Goal: Task Accomplishment & Management: Manage account settings

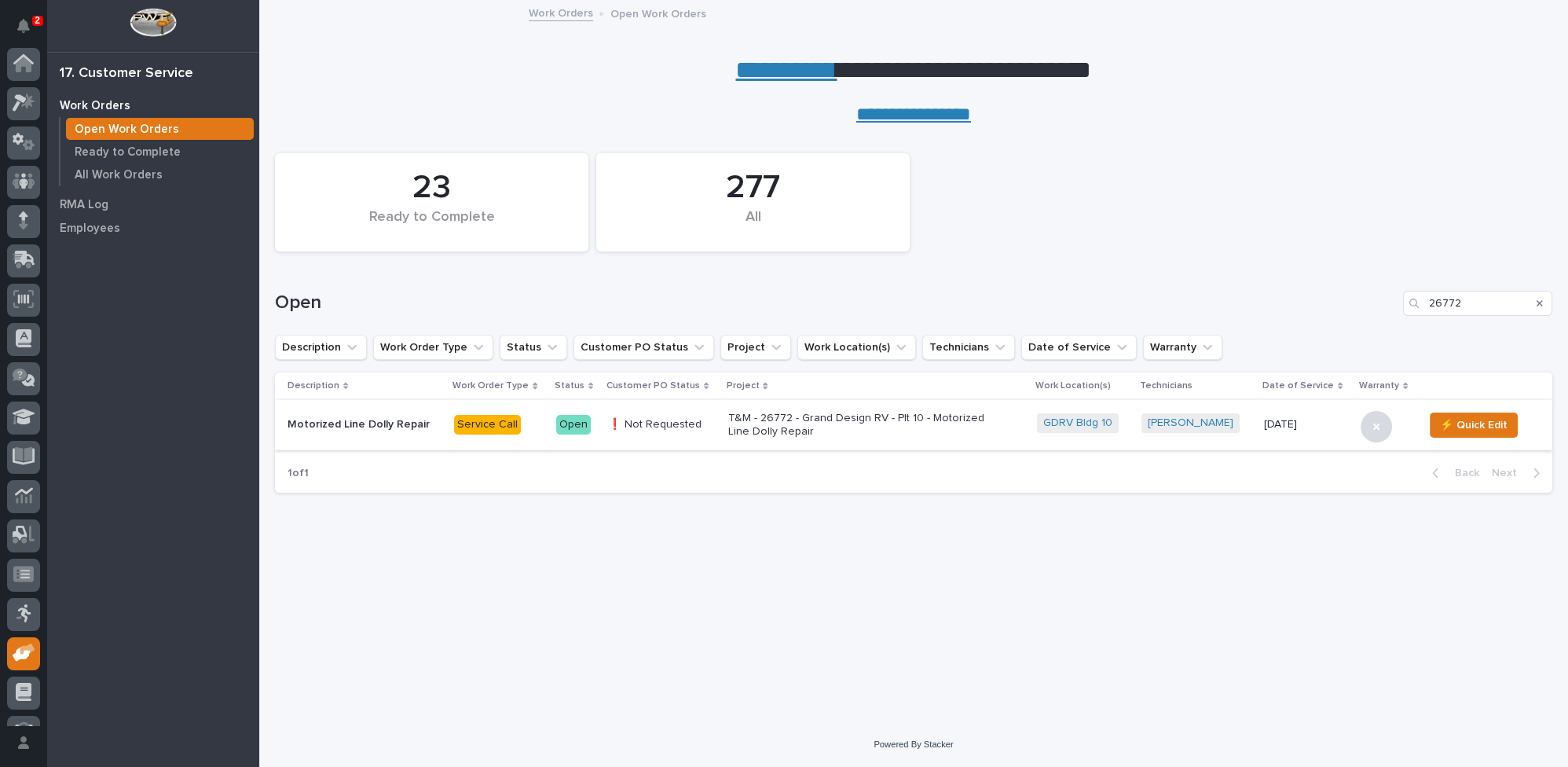
scroll to position [67, 0]
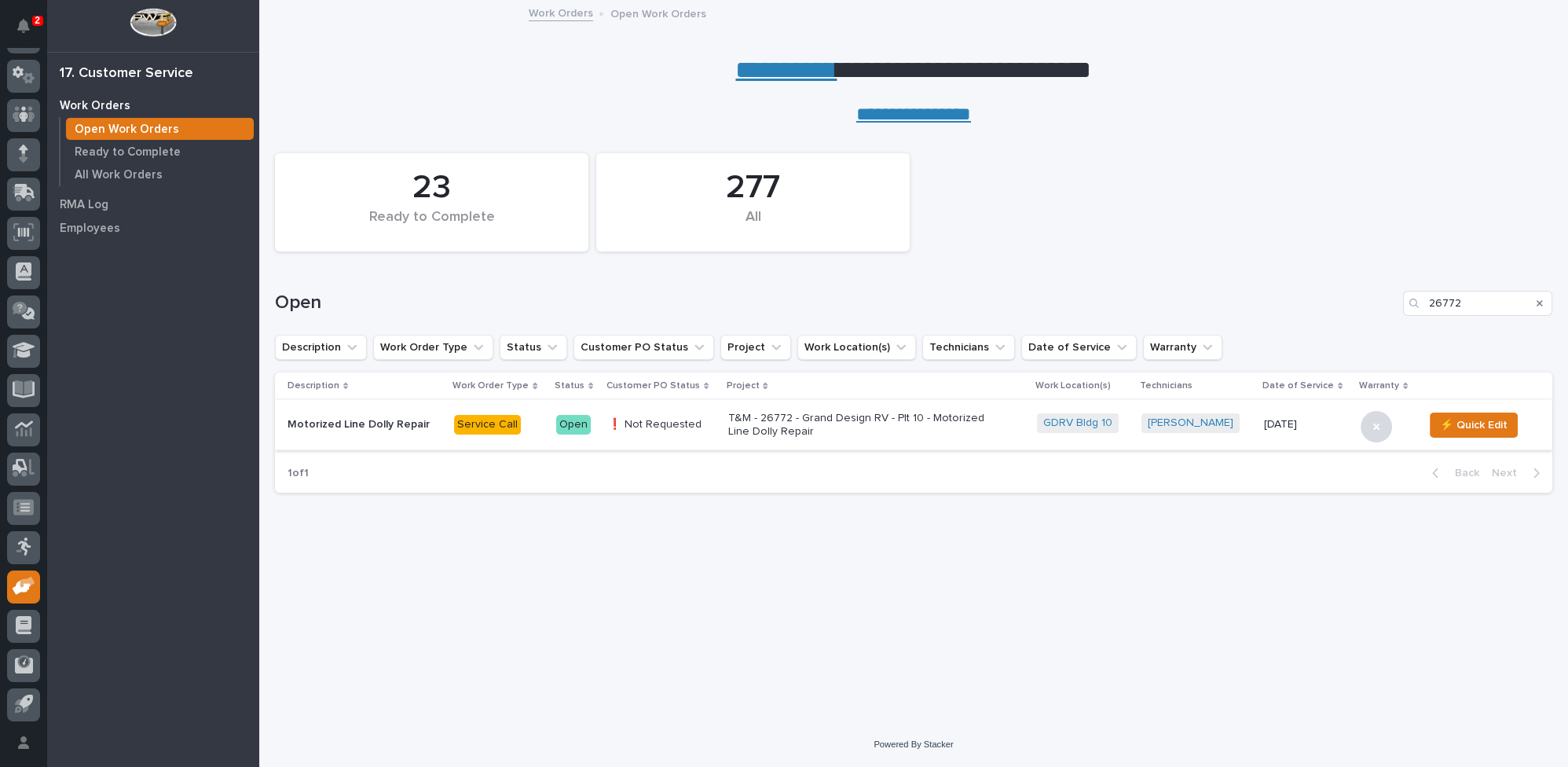
click at [1537, 300] on icon "Search" at bounding box center [1540, 304] width 7 height 7
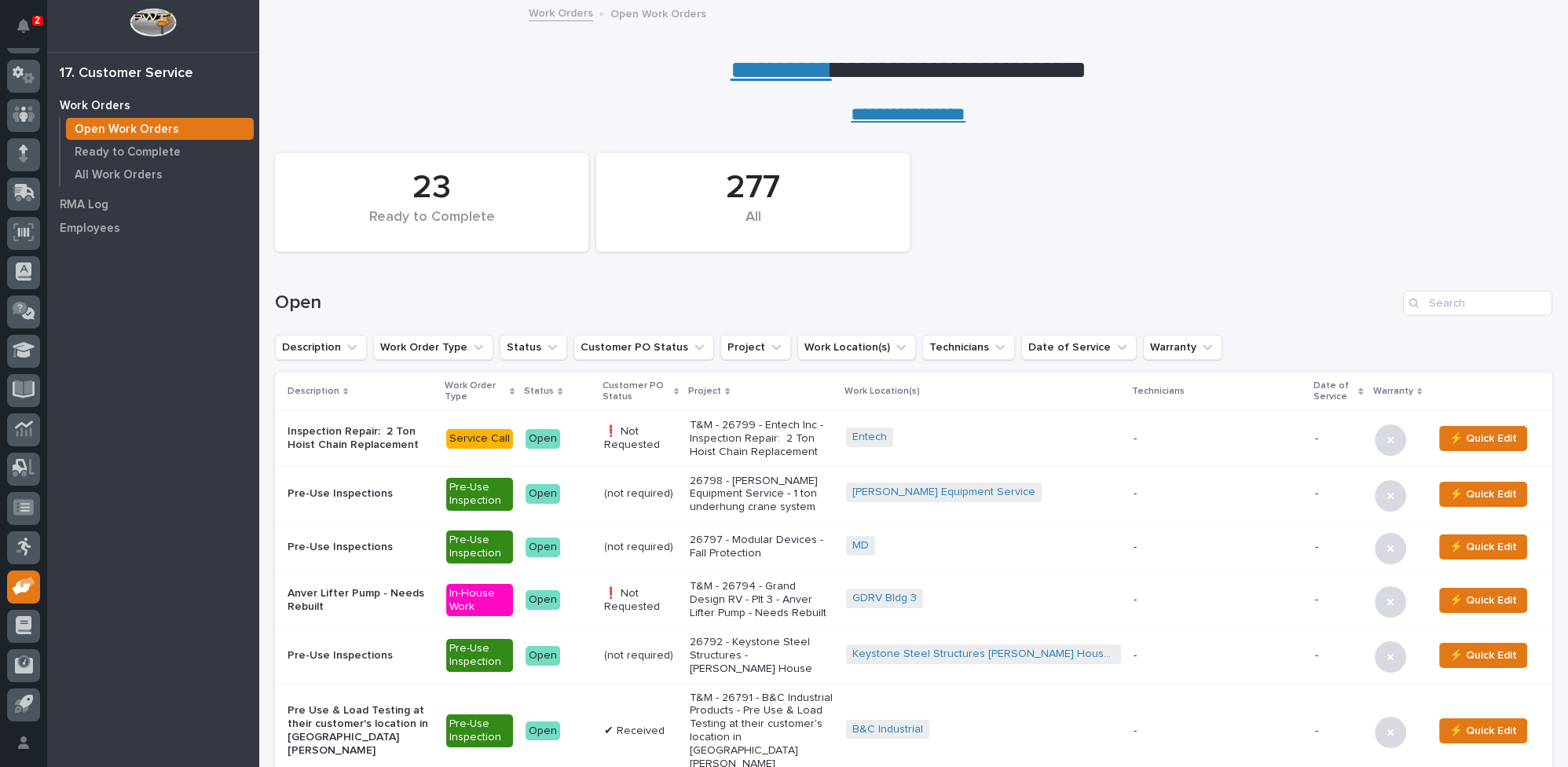
click at [784, 439] on p "T&M - 26799 - Entech Inc - Inspection Repair: 2 Ton Hoist Chain Replacement" at bounding box center [762, 439] width 143 height 39
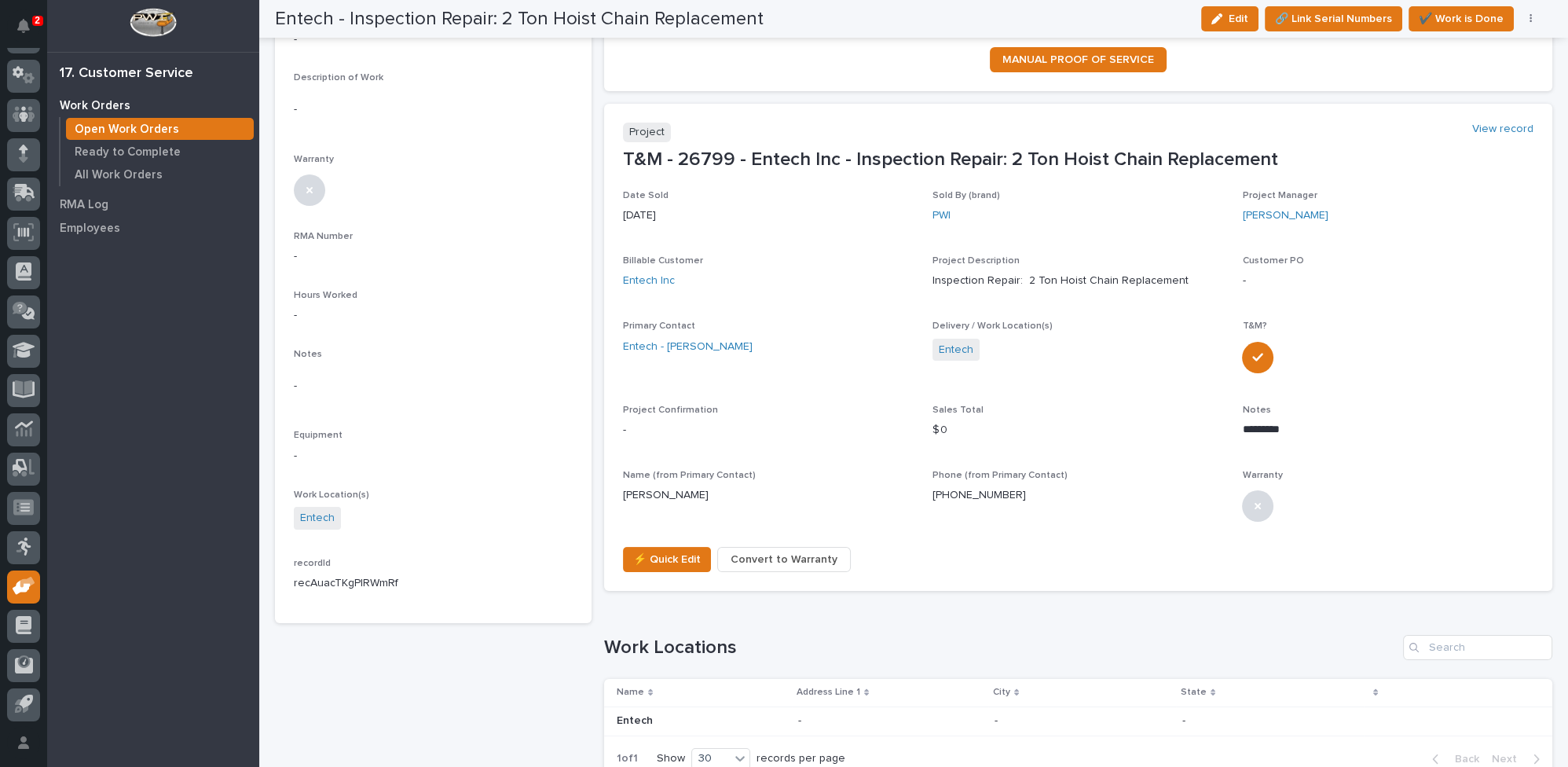
scroll to position [428, 0]
click at [657, 555] on span "⚡ Quick Edit" at bounding box center [666, 559] width 68 height 19
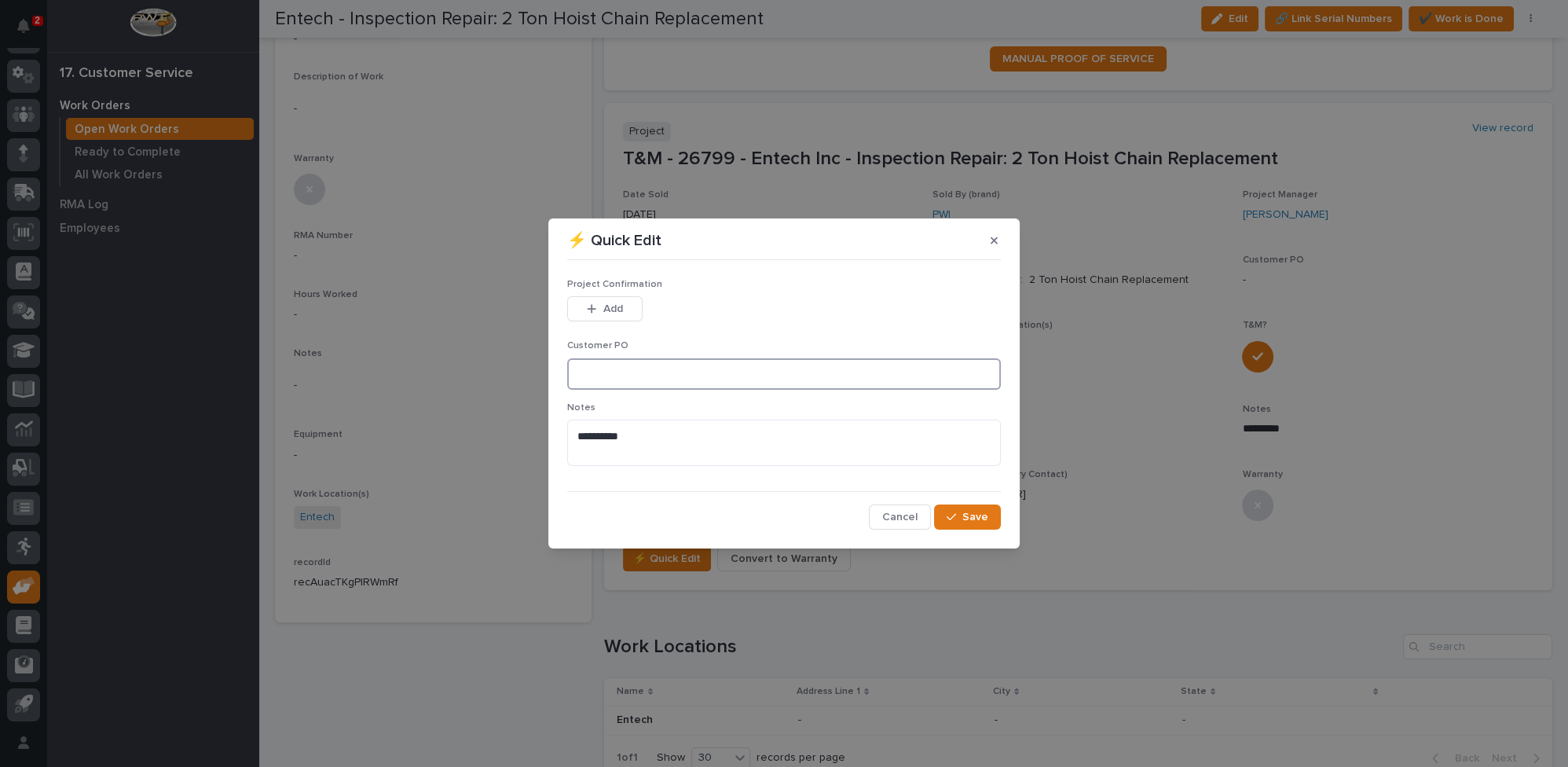
click at [597, 381] on input at bounding box center [784, 374] width 434 height 32
type input "POE23978"
click at [597, 306] on div "button" at bounding box center [594, 309] width 15 height 11
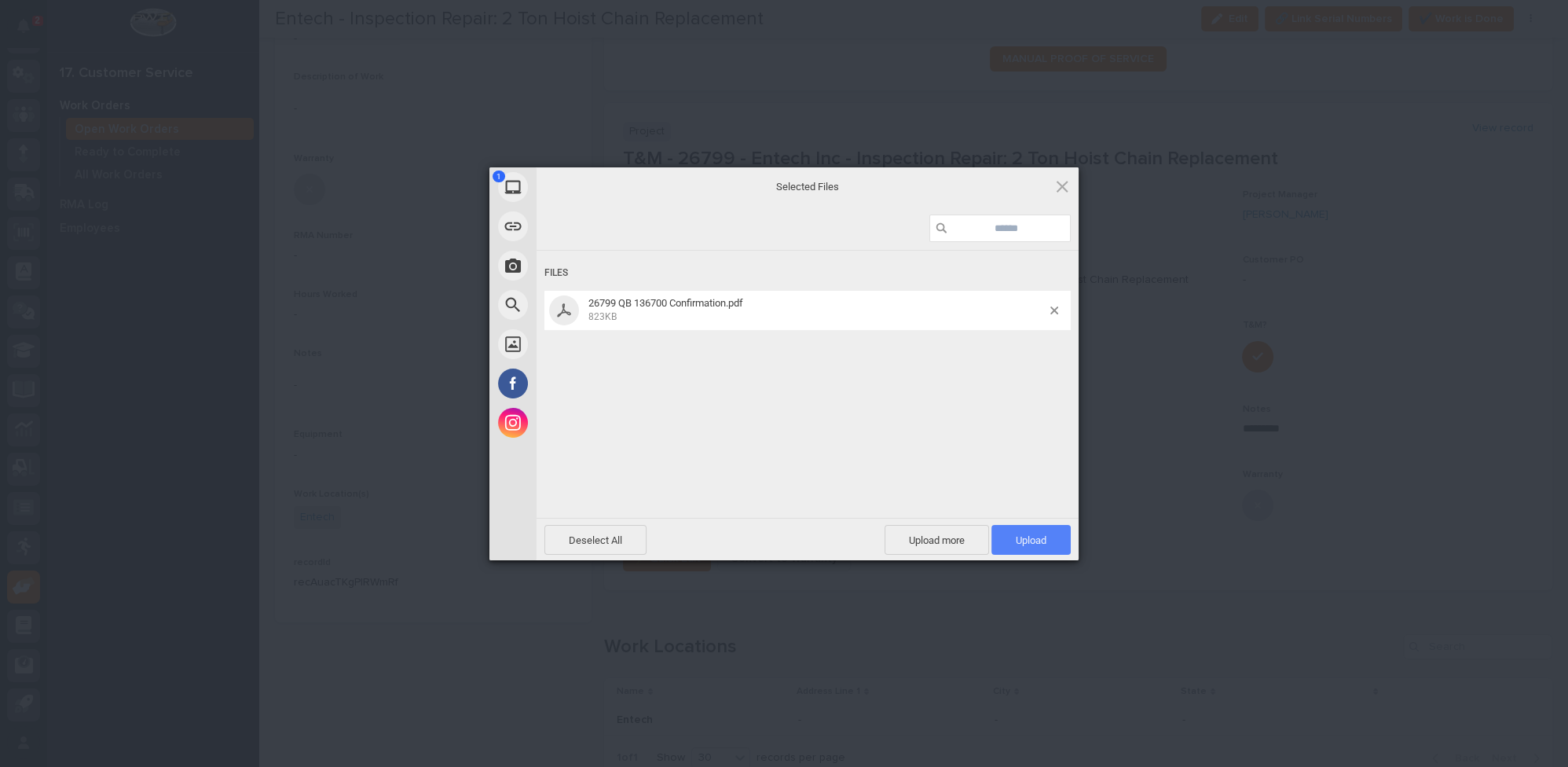
click at [1027, 537] on span "Upload 1" at bounding box center [1031, 540] width 31 height 11
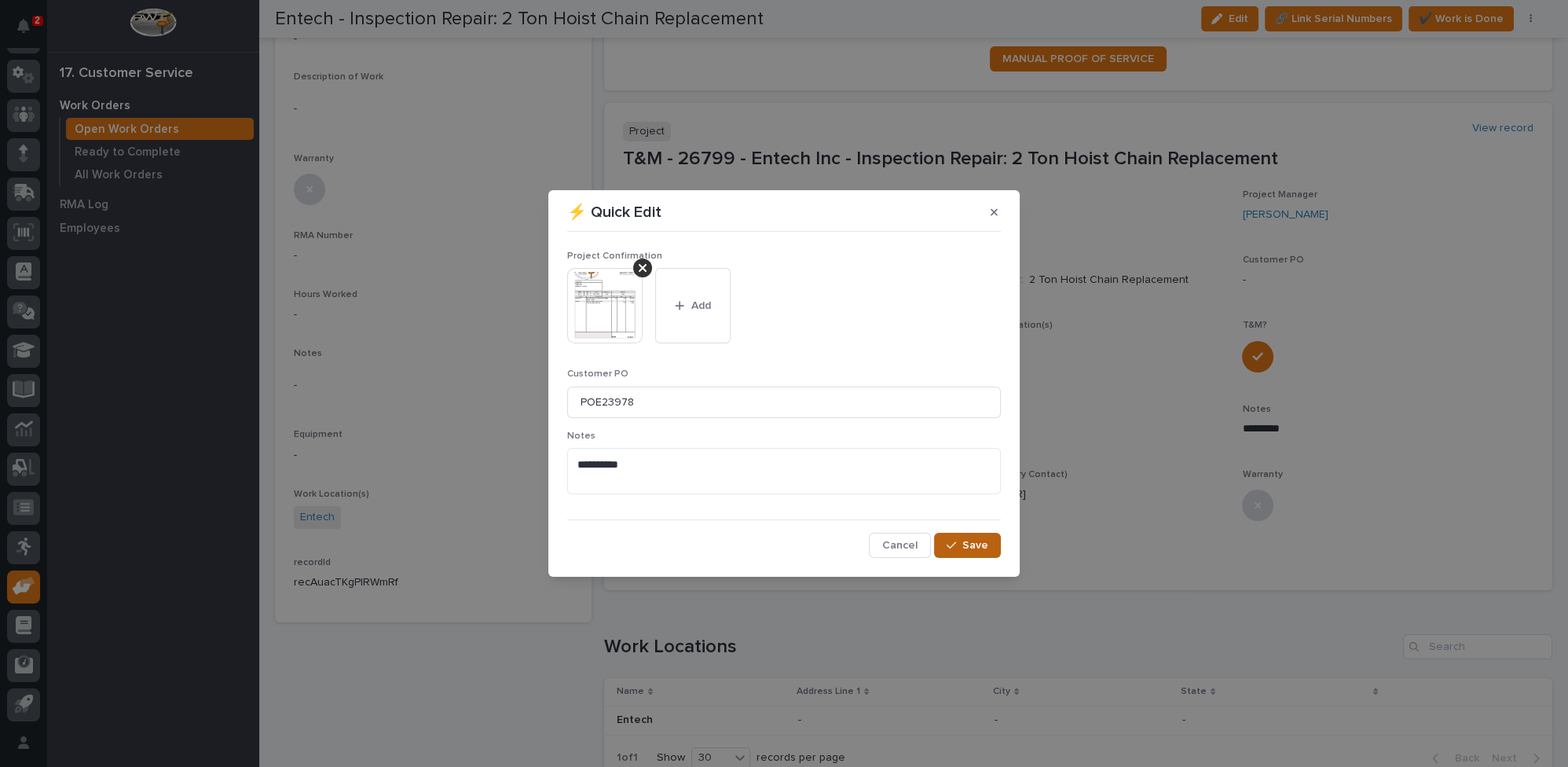
click at [953, 552] on button "Save" at bounding box center [967, 545] width 67 height 25
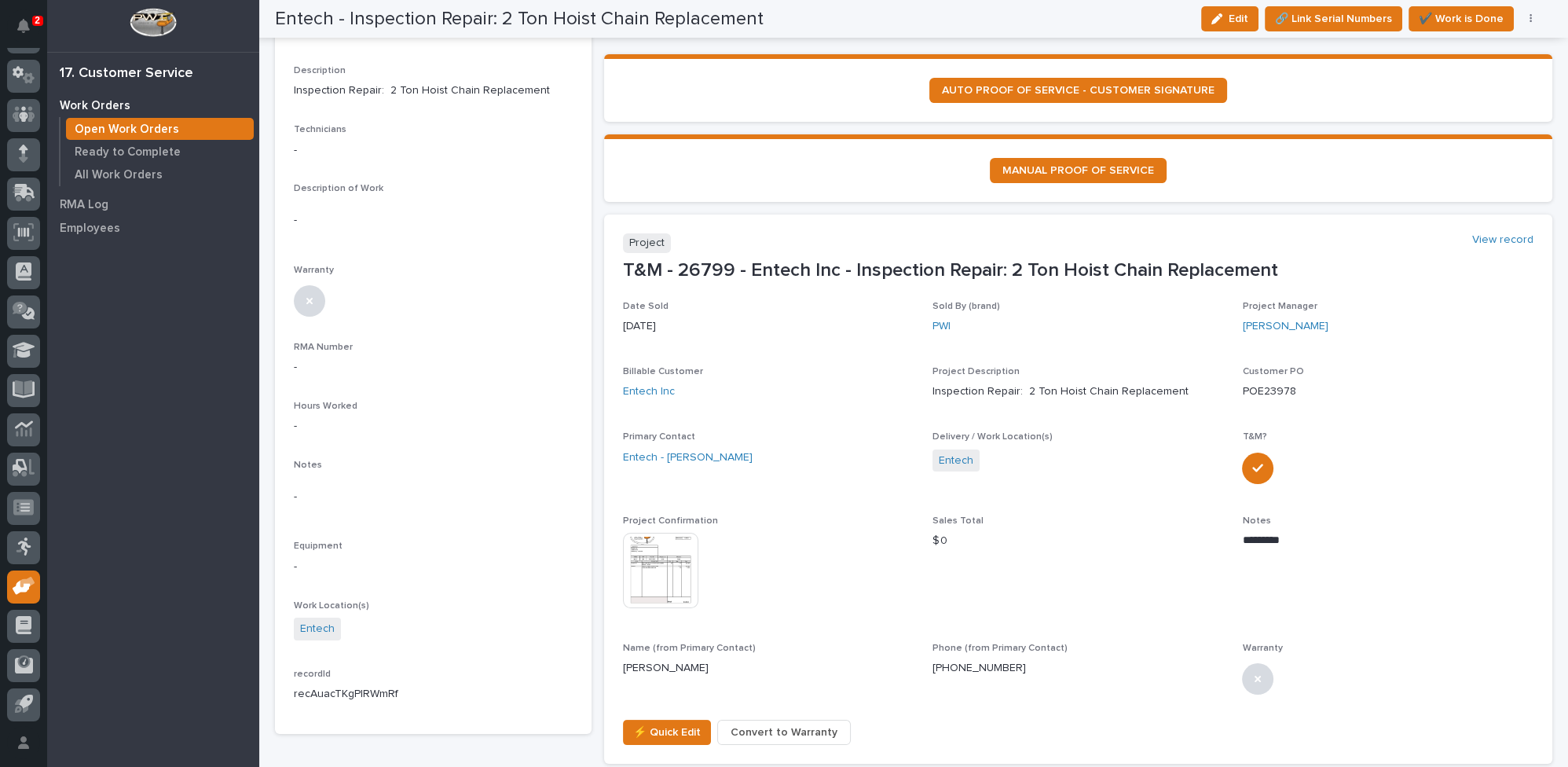
scroll to position [0, 0]
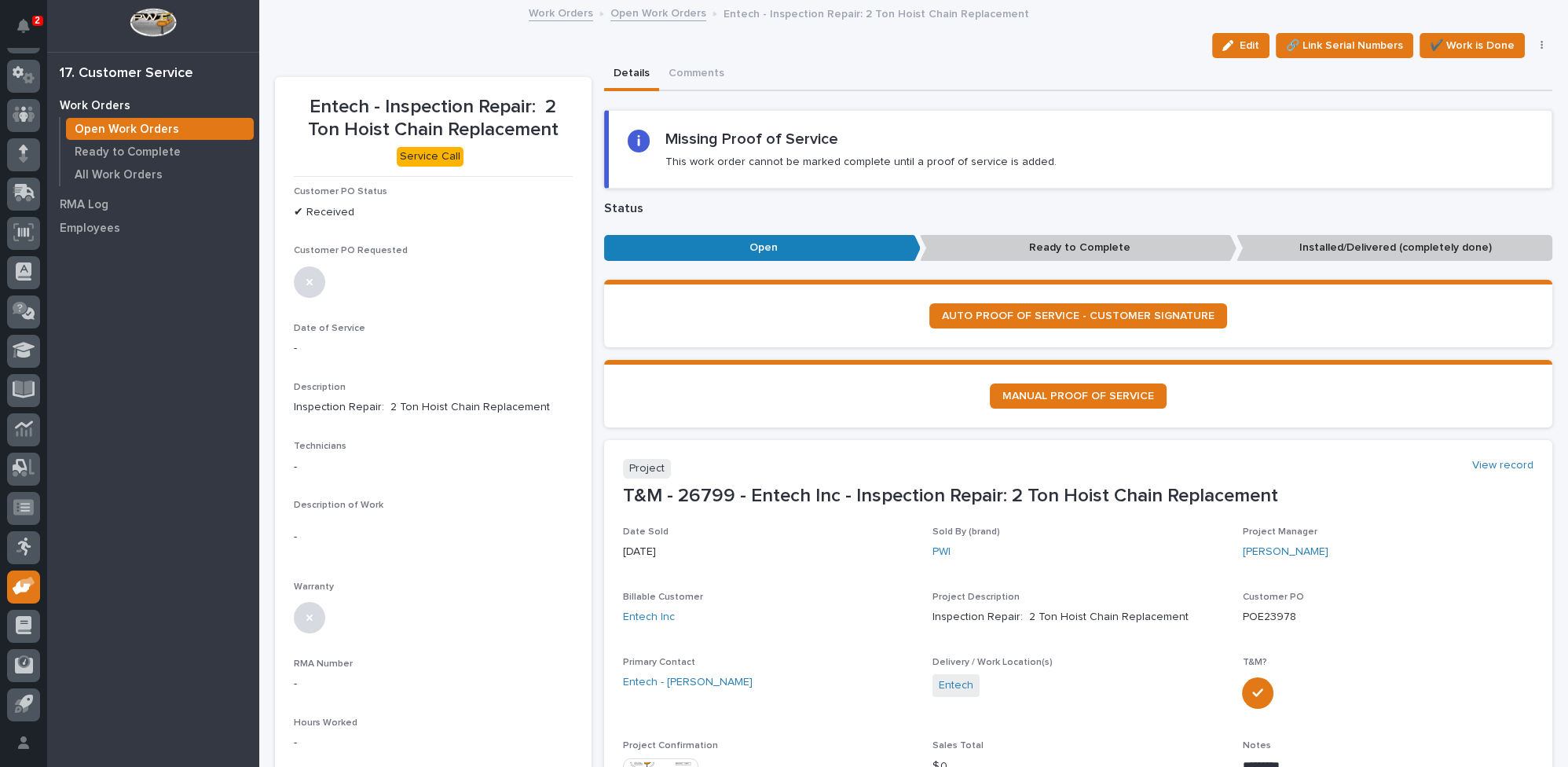
click at [629, 12] on link "Open Work Orders" at bounding box center [658, 12] width 96 height 18
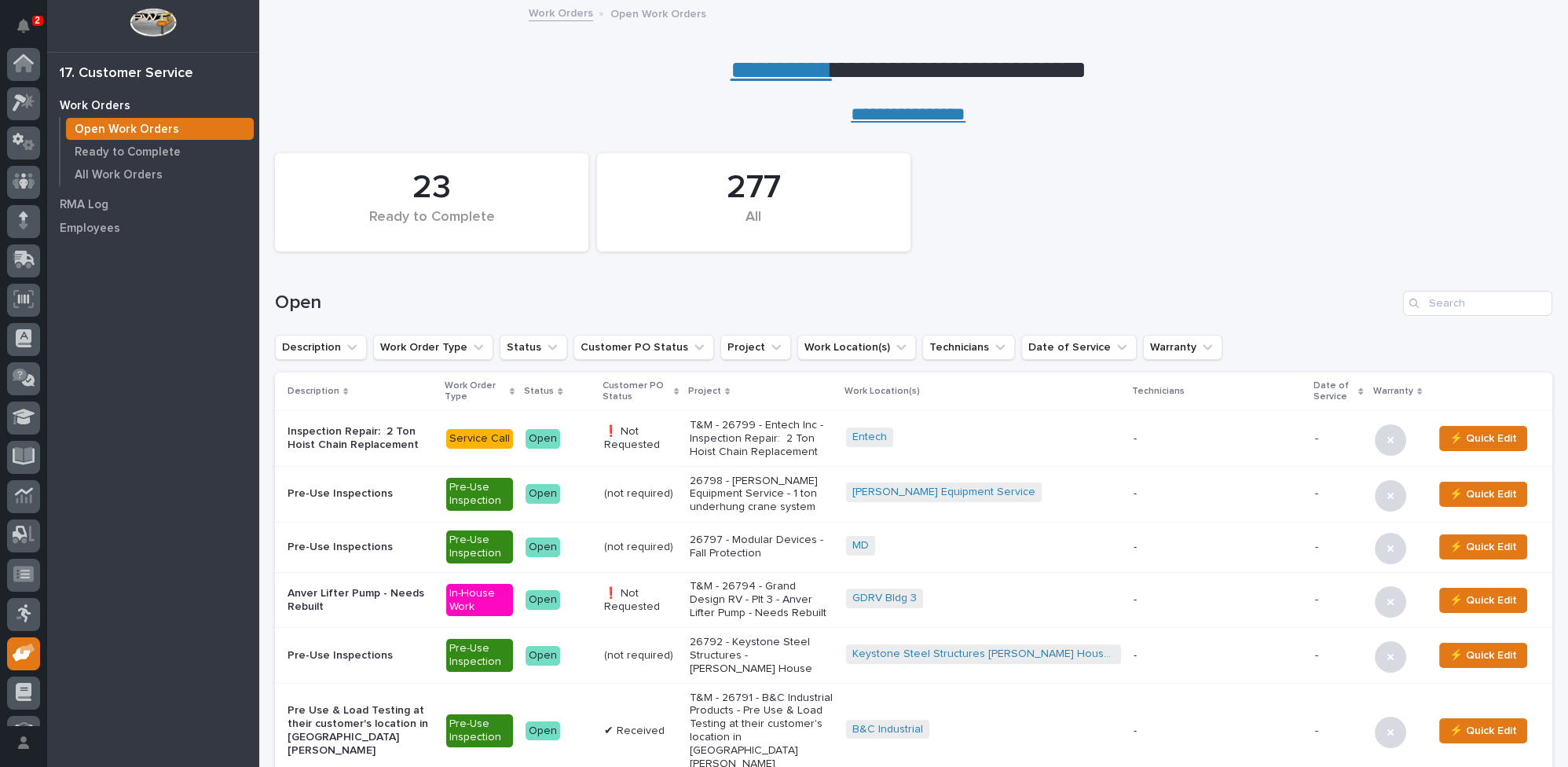
scroll to position [67, 0]
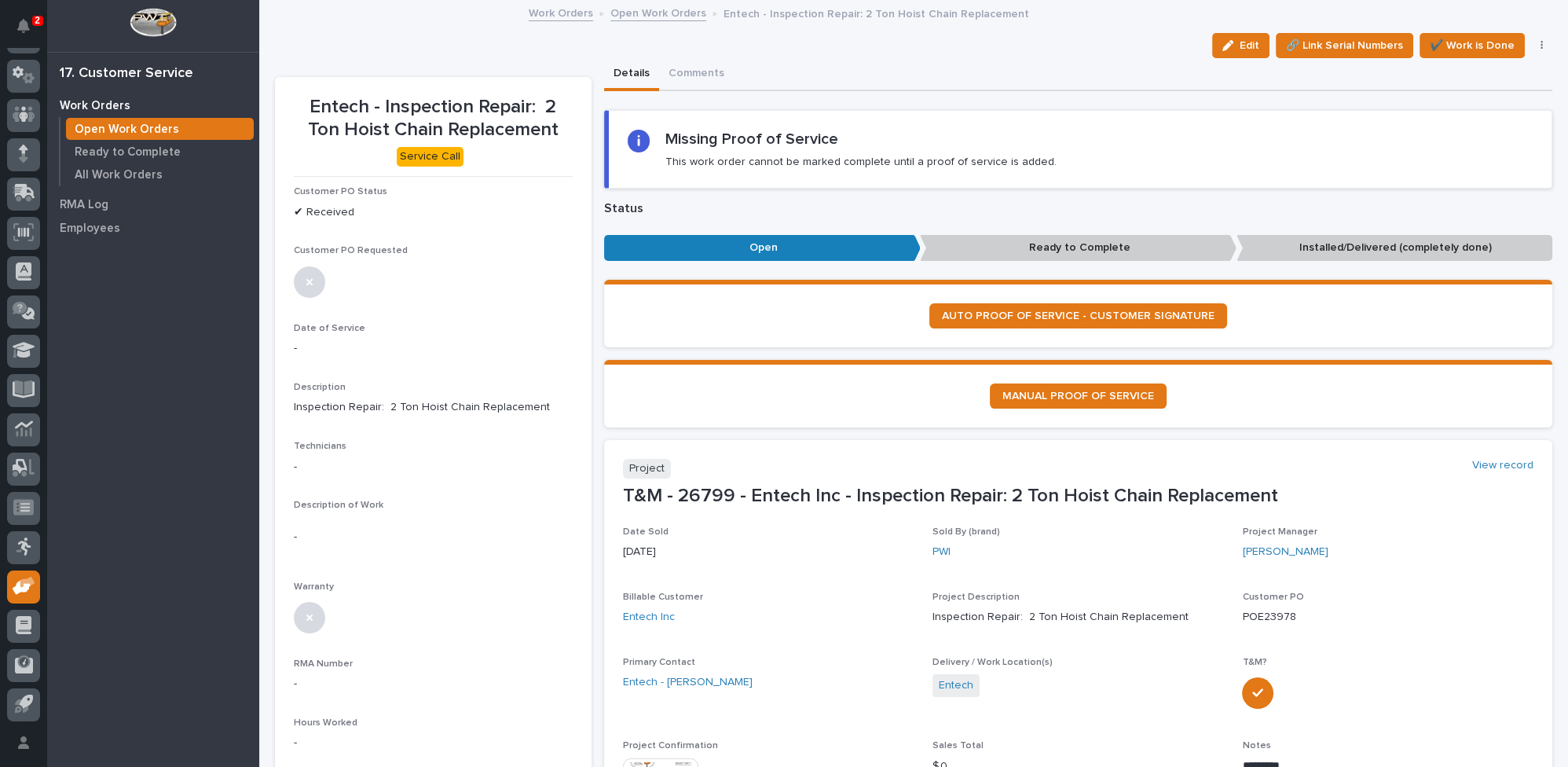
click at [651, 11] on link "Open Work Orders" at bounding box center [658, 12] width 96 height 18
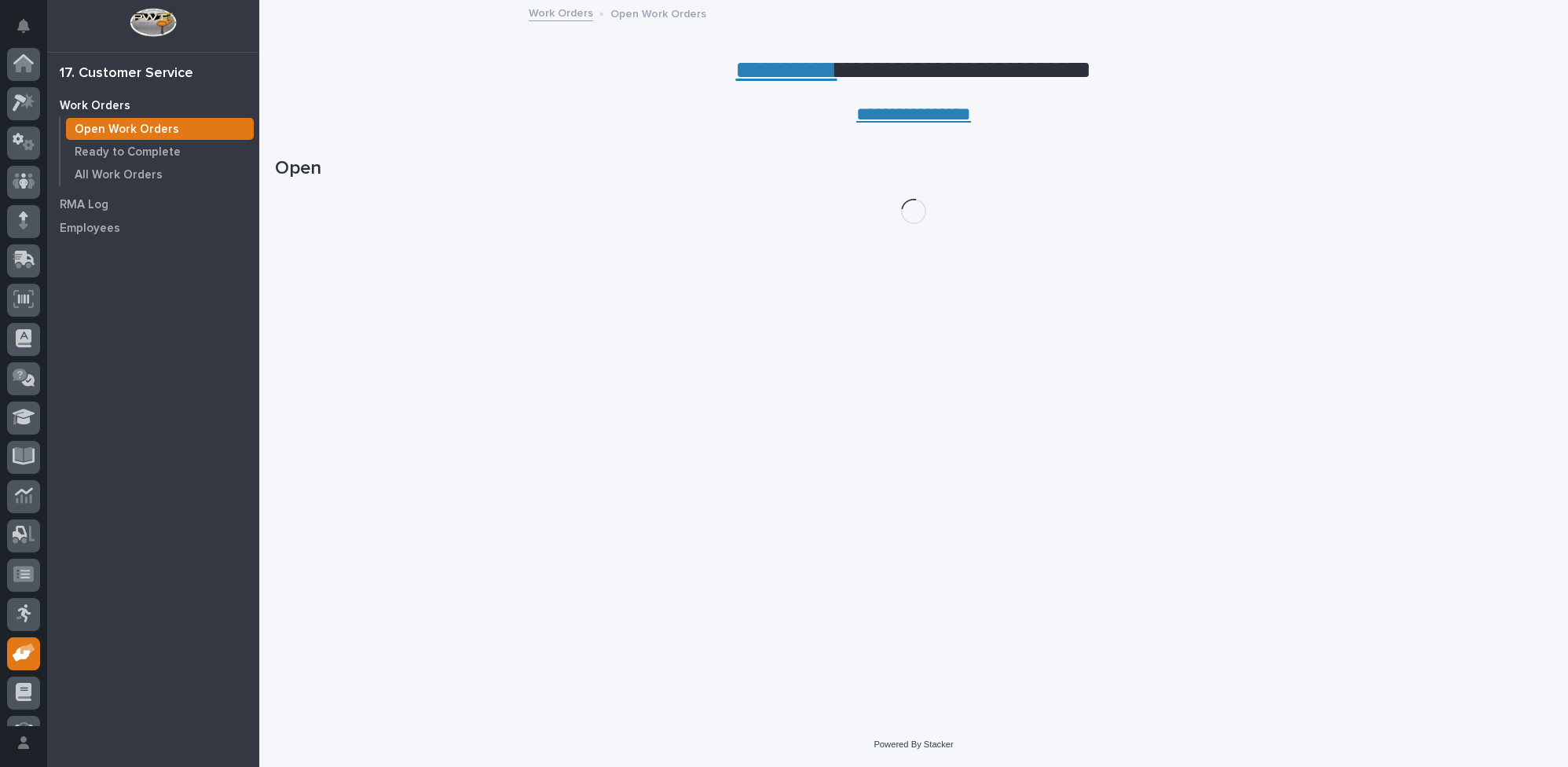
scroll to position [67, 0]
